Goal: Information Seeking & Learning: Learn about a topic

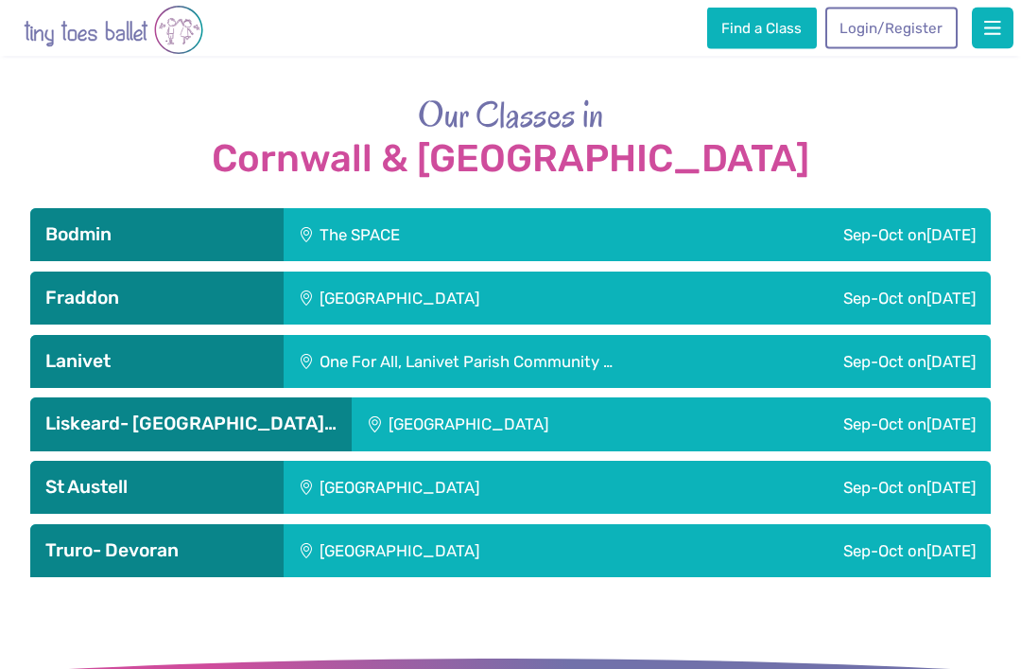
scroll to position [2631, 0]
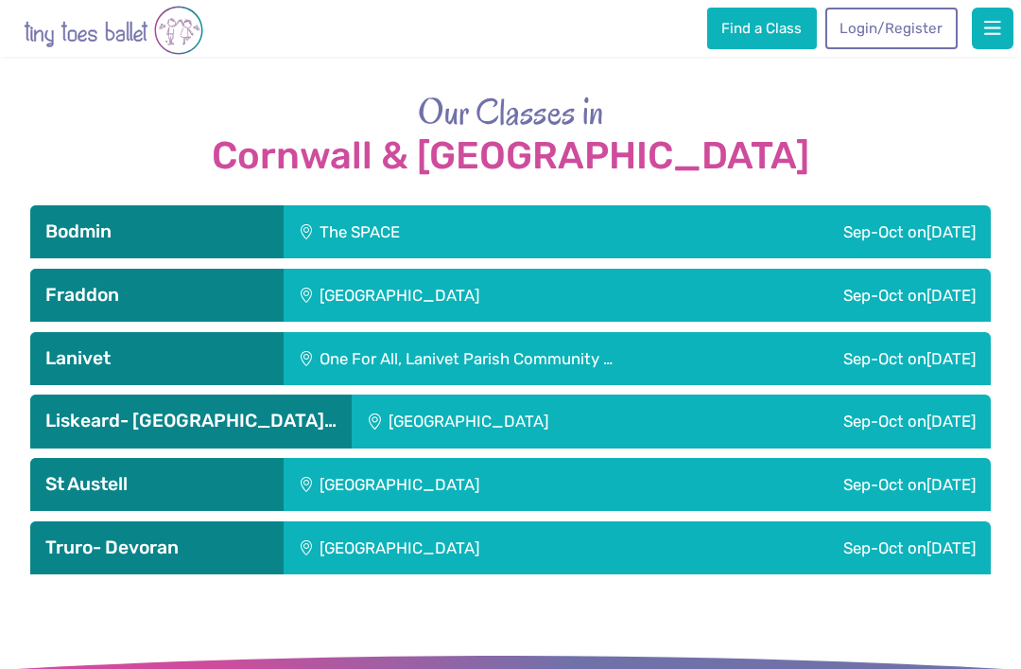
click at [927, 475] on span "[DATE]" at bounding box center [951, 484] width 49 height 19
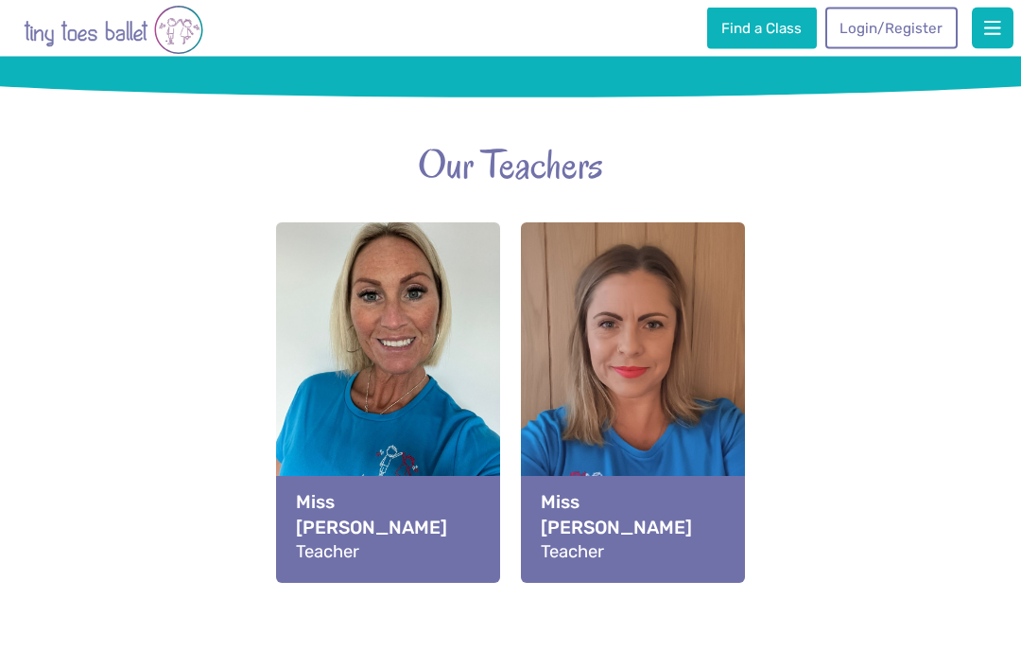
scroll to position [2051, 0]
click at [621, 391] on div "View full-size image" at bounding box center [633, 364] width 225 height 285
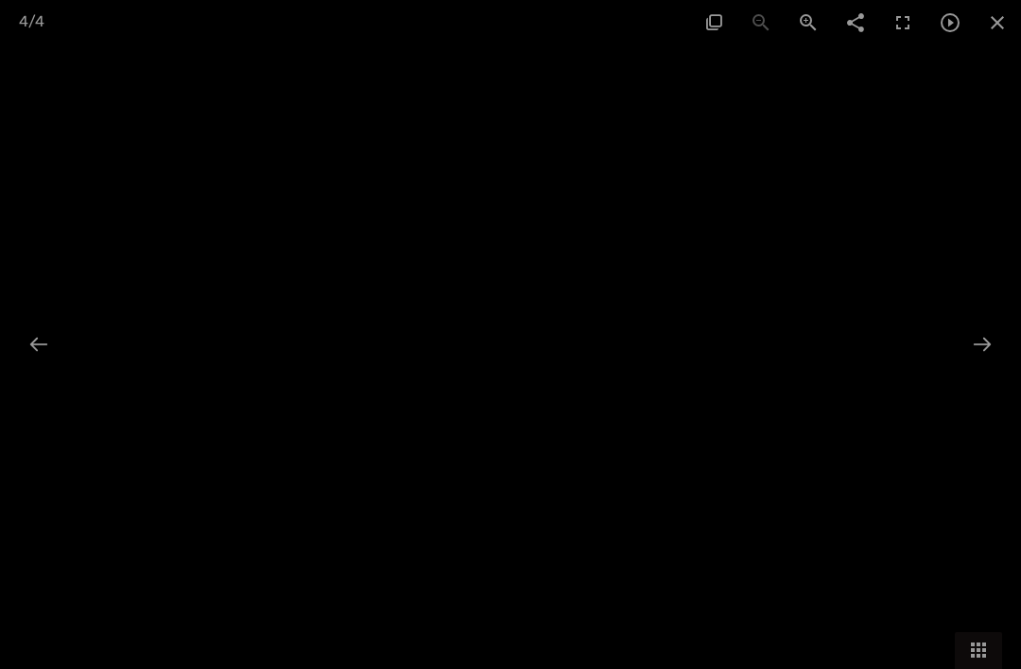
click at [998, 362] on div at bounding box center [983, 343] width 40 height 37
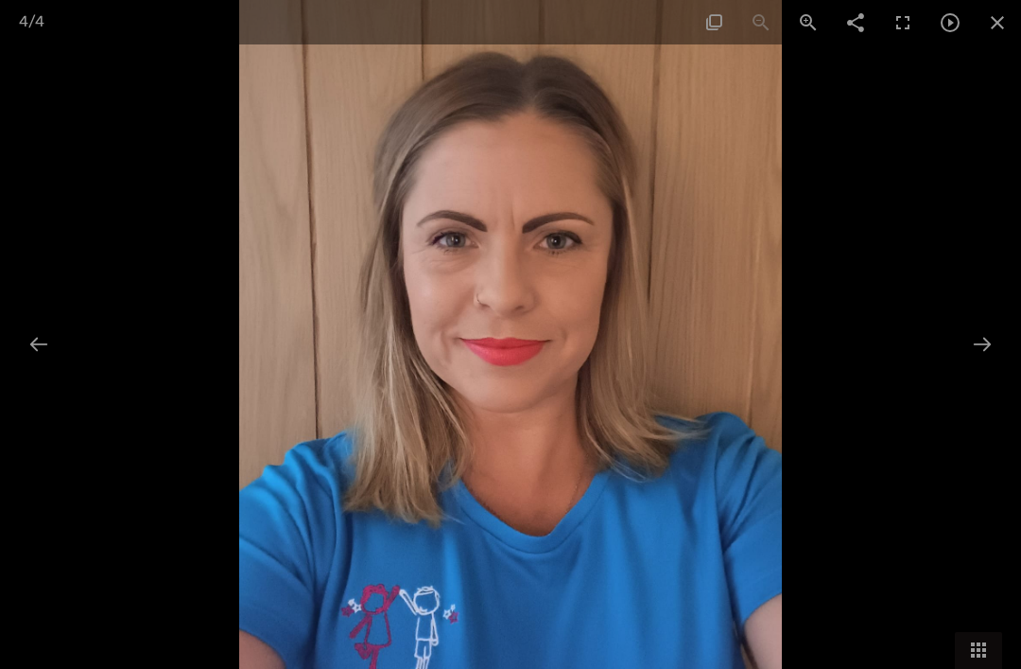
click at [979, 362] on div at bounding box center [983, 343] width 40 height 37
click at [983, 362] on div at bounding box center [983, 343] width 40 height 37
click at [33, 362] on div at bounding box center [39, 343] width 40 height 37
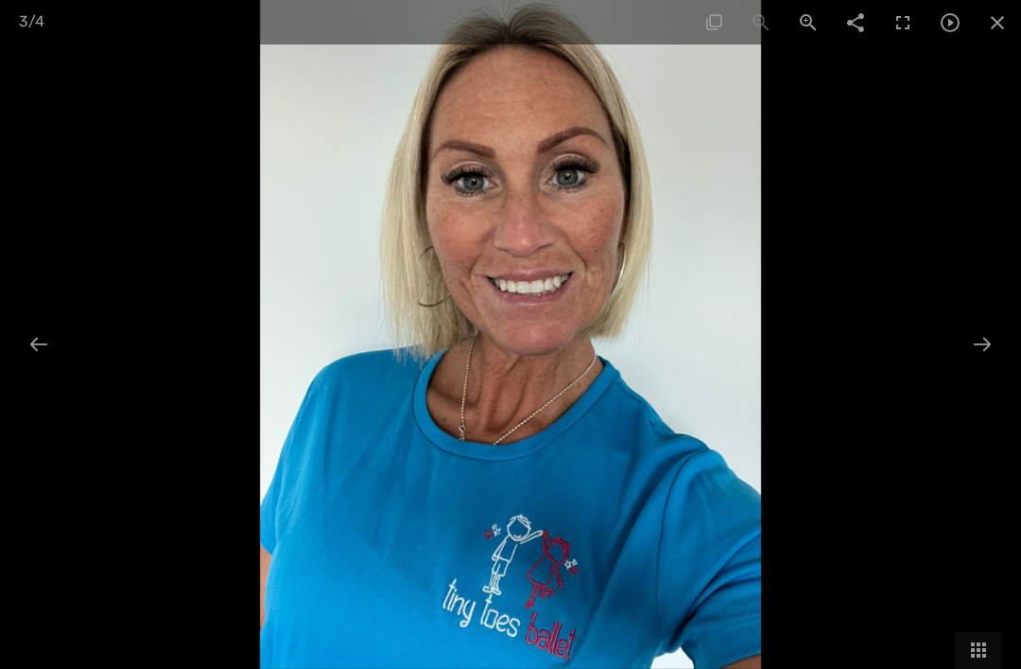
click at [32, 362] on div at bounding box center [39, 343] width 40 height 37
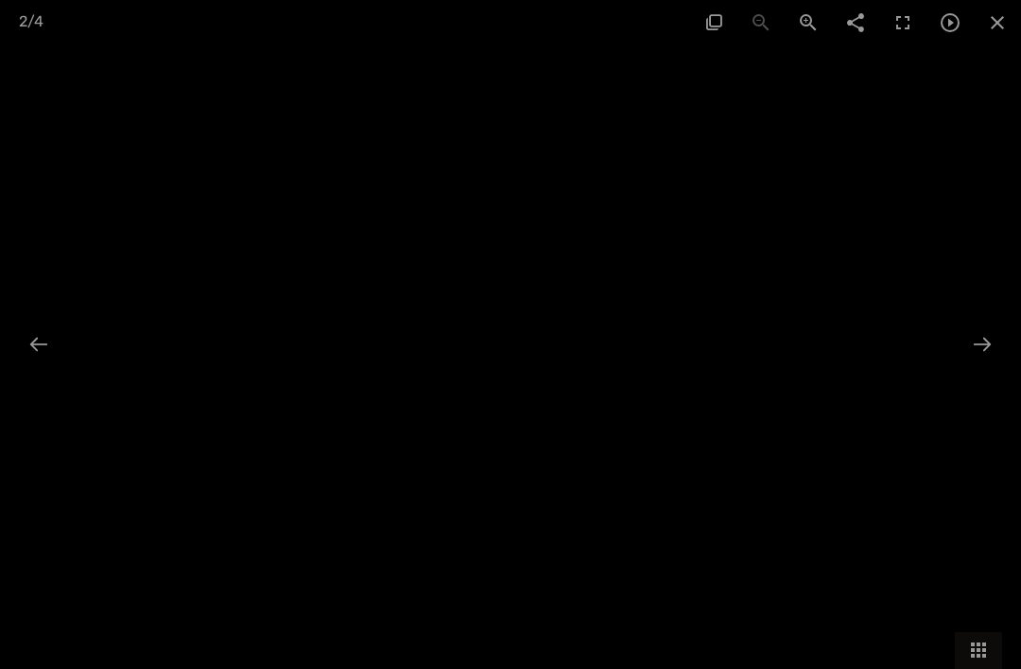
click at [42, 362] on div at bounding box center [39, 343] width 40 height 37
click at [1017, 26] on span at bounding box center [997, 22] width 47 height 44
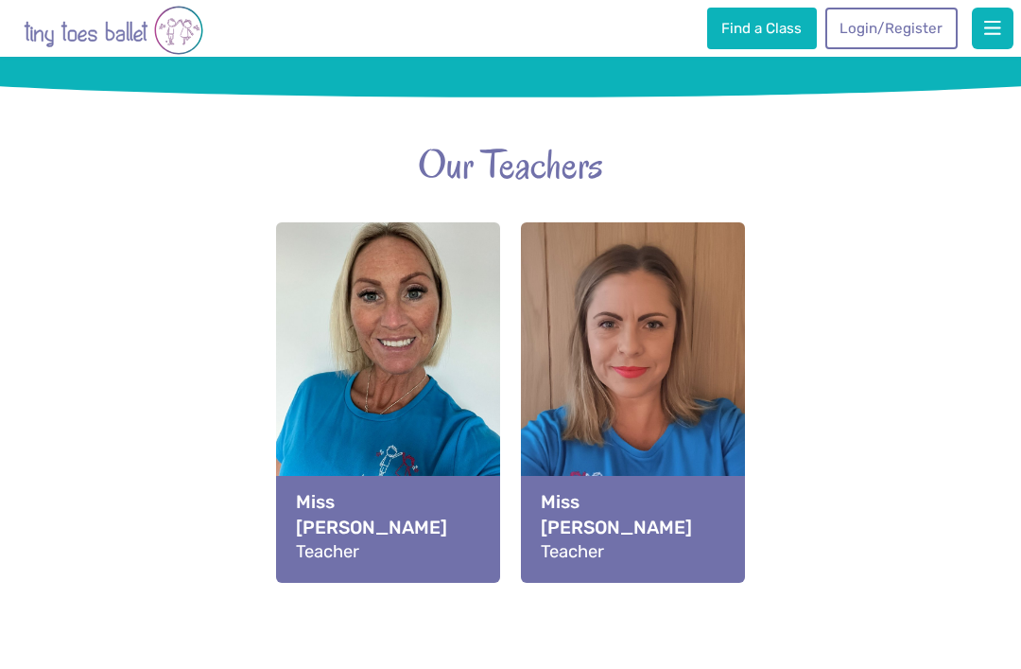
click at [1001, 32] on button "button" at bounding box center [993, 29] width 42 height 42
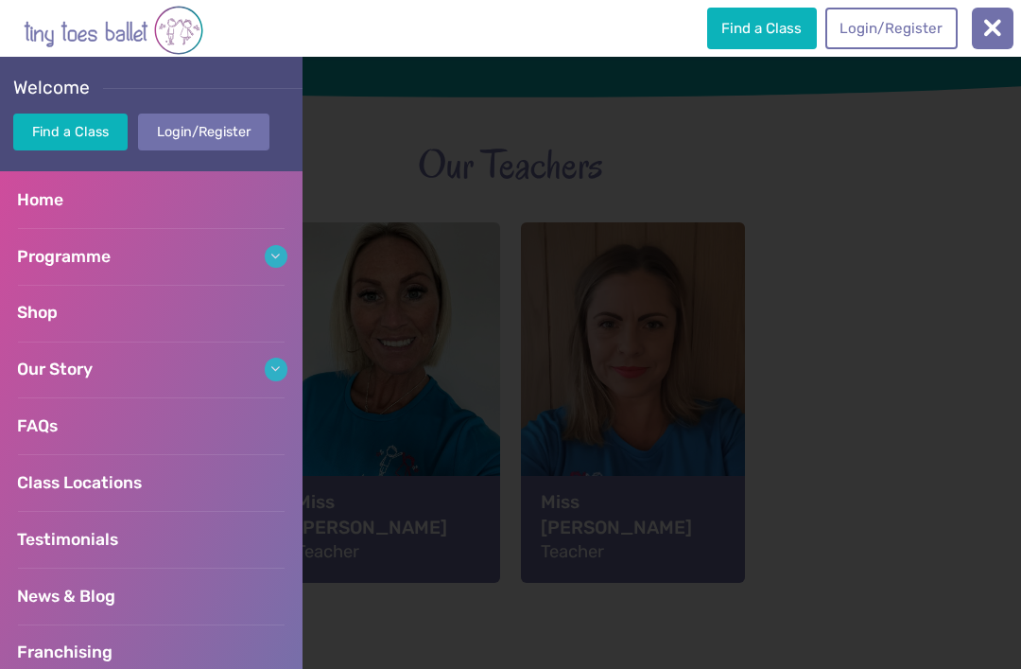
click at [887, 298] on div at bounding box center [510, 363] width 1021 height 612
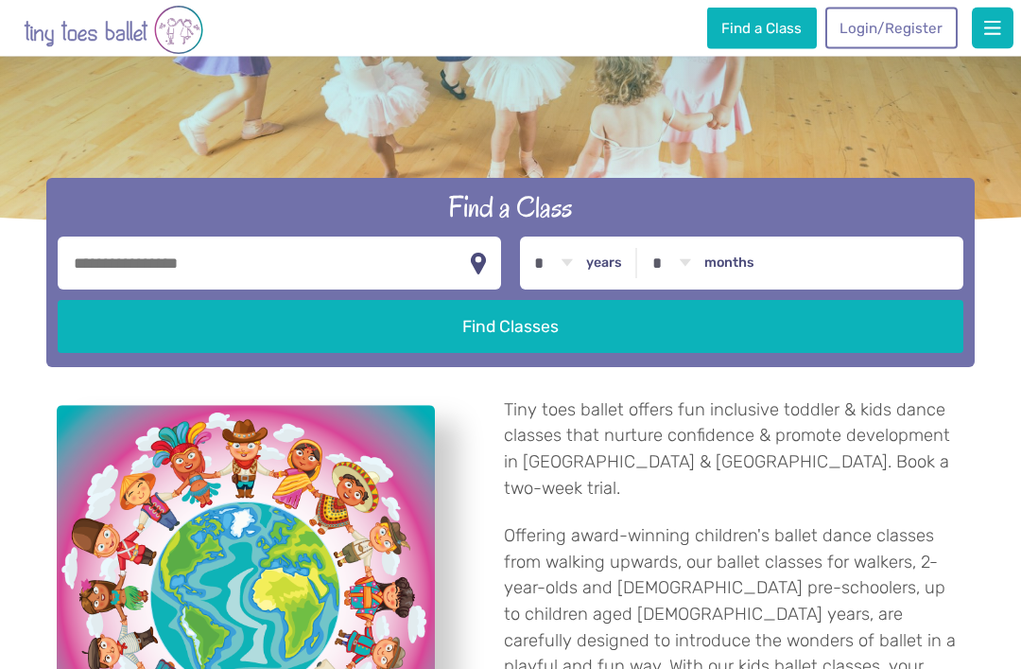
scroll to position [303, 0]
